Goal: Task Accomplishment & Management: Use online tool/utility

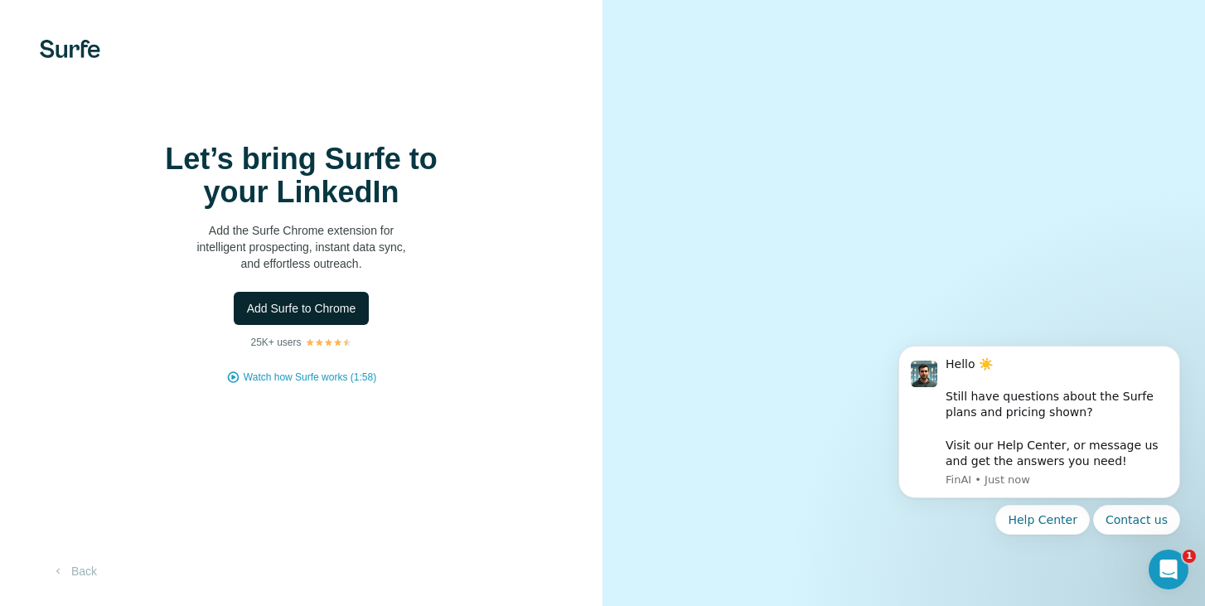
click at [336, 317] on span "Add Surfe to Chrome" at bounding box center [301, 308] width 109 height 17
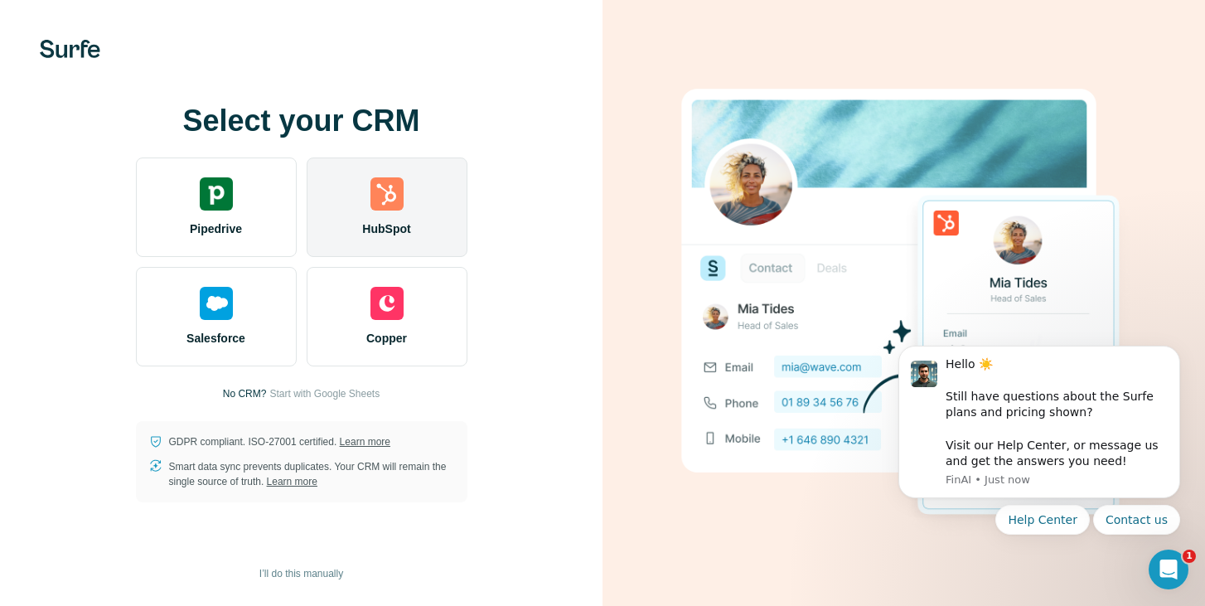
click at [397, 203] on img at bounding box center [386, 193] width 33 height 33
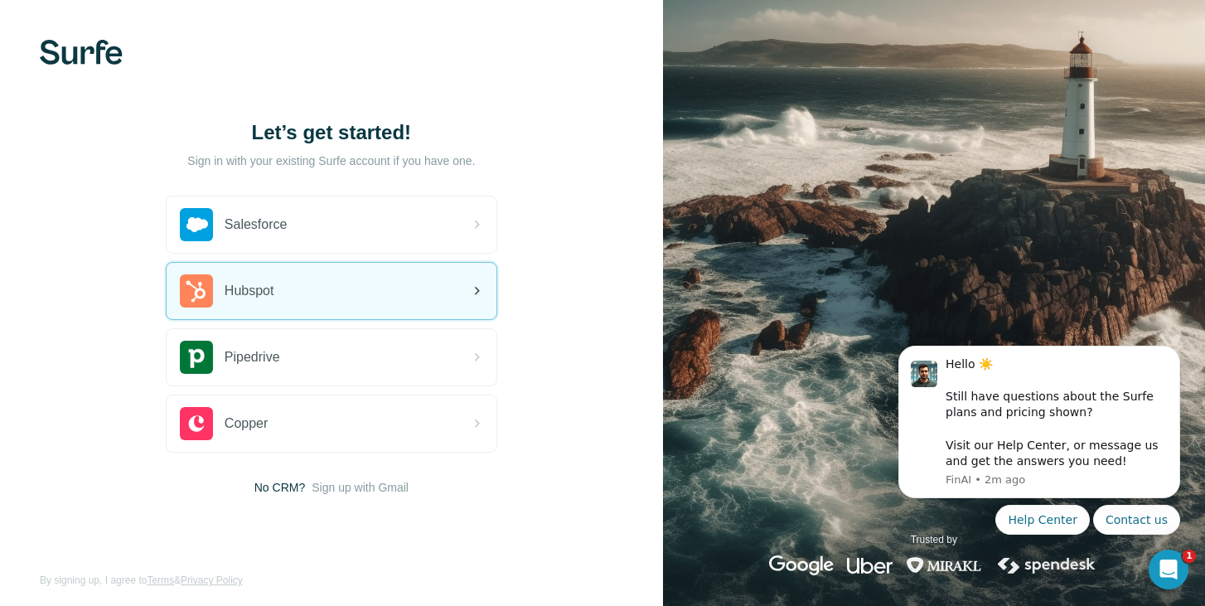
click at [305, 276] on div "Hubspot" at bounding box center [332, 291] width 330 height 56
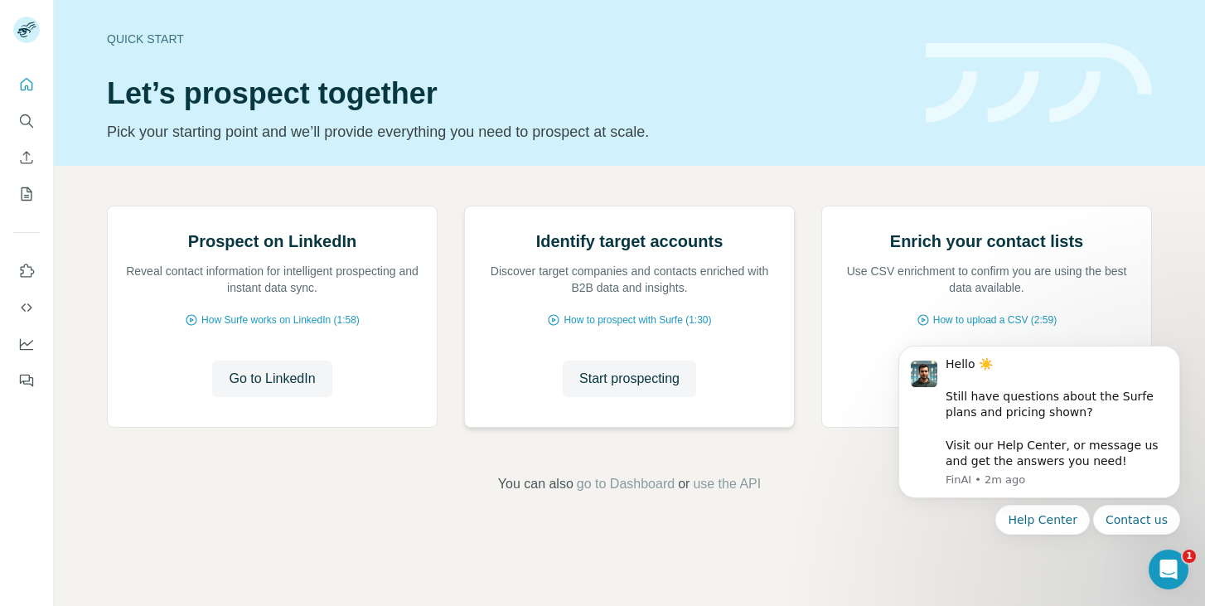
scroll to position [110, 0]
click at [235, 389] on span "Go to LinkedIn" at bounding box center [272, 379] width 86 height 20
